Goal: Information Seeking & Learning: Learn about a topic

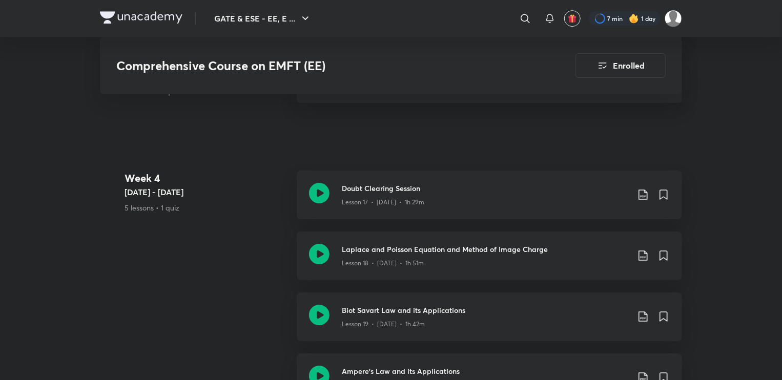
scroll to position [1639, 0]
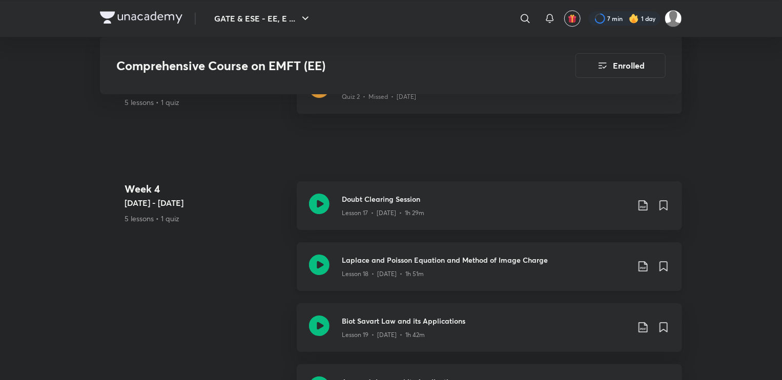
click at [325, 264] on icon at bounding box center [319, 265] width 20 height 20
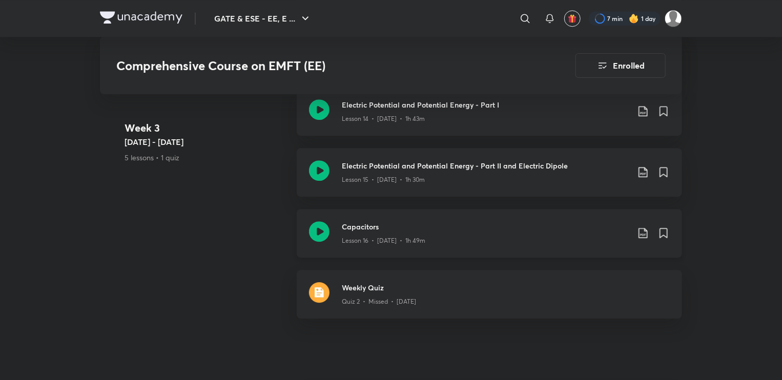
click at [332, 226] on div "Capacitors Lesson 16 • [DATE] • 1h 49m" at bounding box center [489, 233] width 385 height 49
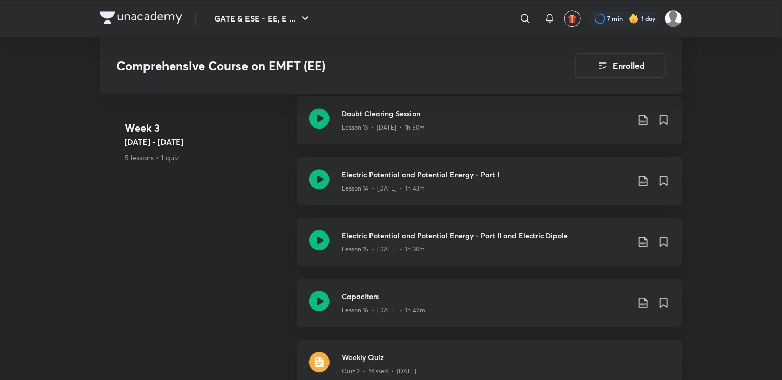
scroll to position [1373, 0]
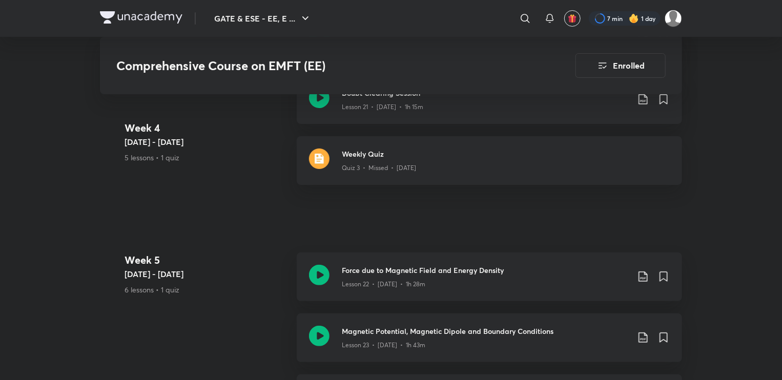
scroll to position [2000, 0]
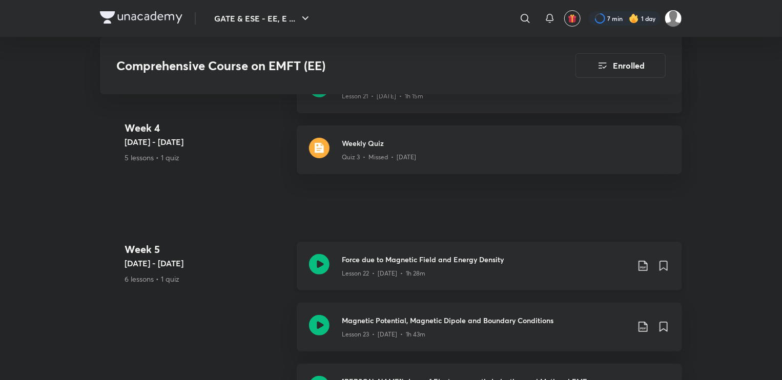
click at [318, 260] on icon at bounding box center [319, 264] width 20 height 20
